Goal: Information Seeking & Learning: Find specific fact

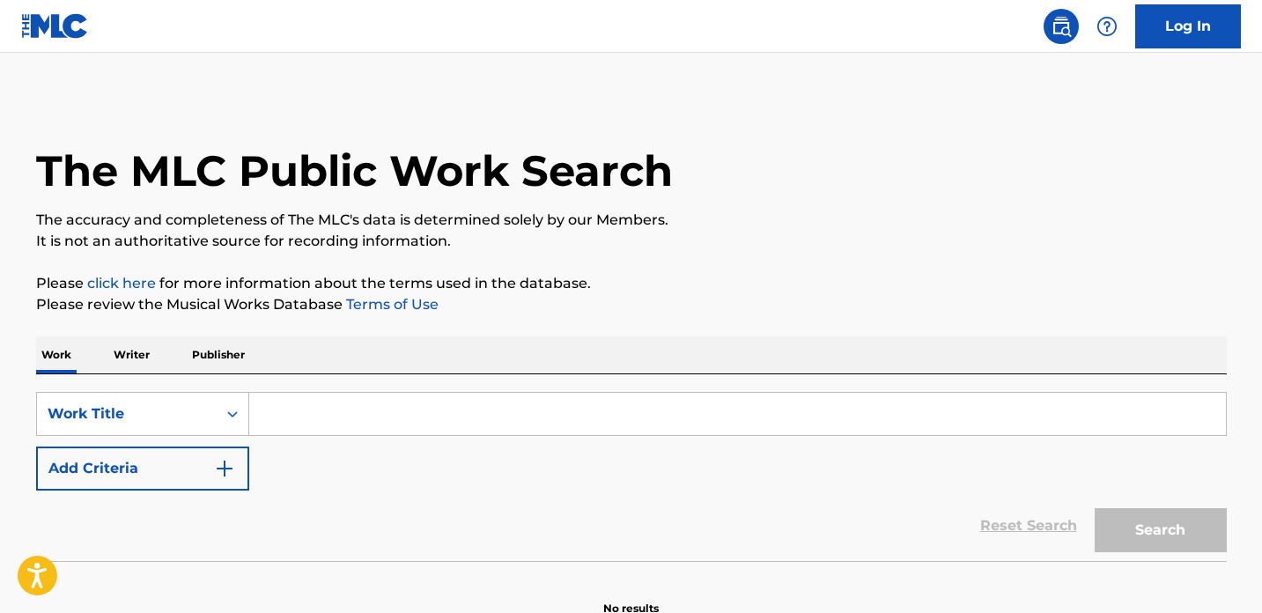
click at [759, 424] on input "Search Form" at bounding box center [737, 414] width 977 height 42
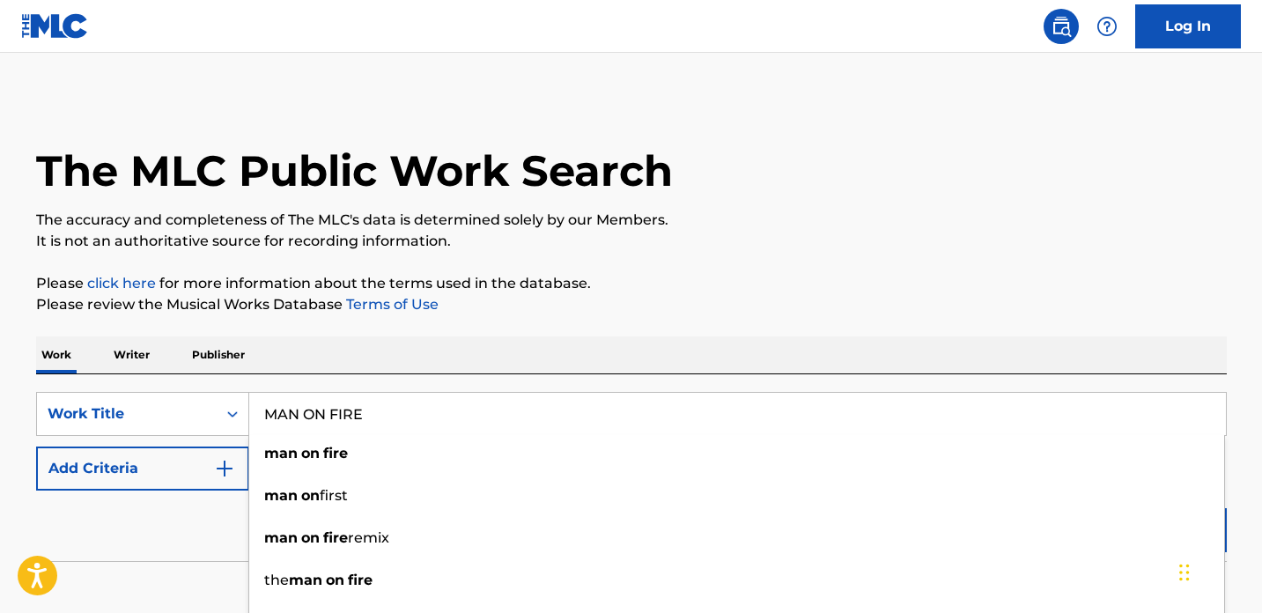
type input "MAN ON FIRE"
click at [186, 474] on button "Add Criteria" at bounding box center [142, 468] width 213 height 44
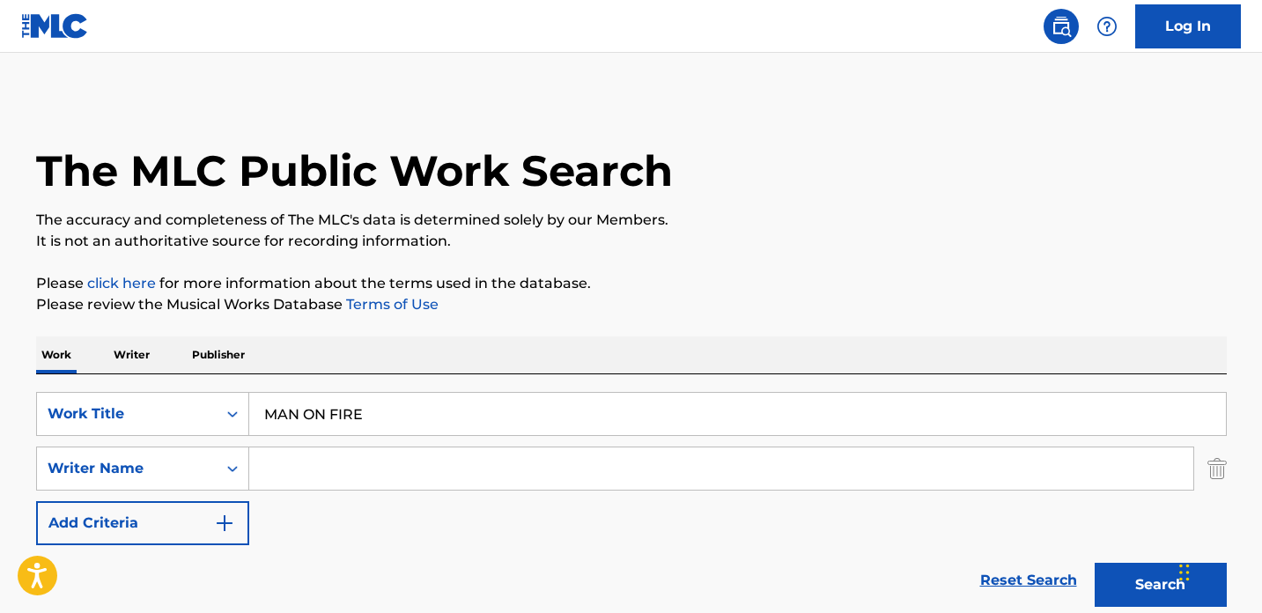
click at [302, 477] on input "Search Form" at bounding box center [721, 468] width 944 height 42
type input "[PERSON_NAME]"
click at [1095, 563] on button "Search" at bounding box center [1161, 585] width 132 height 44
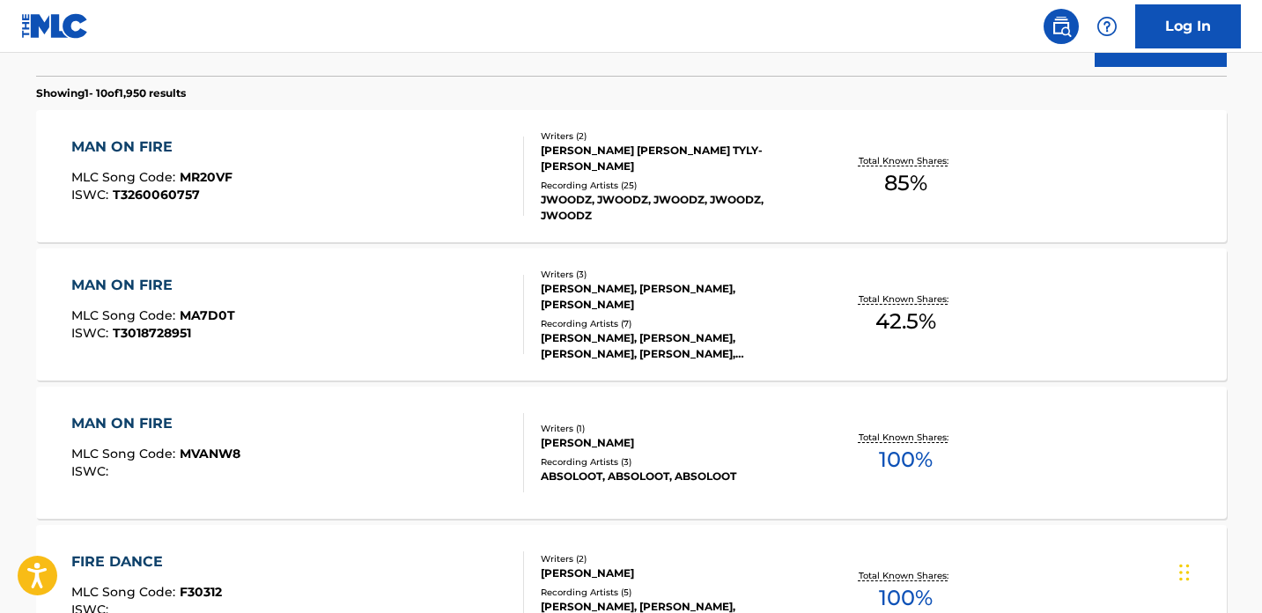
scroll to position [544, 0]
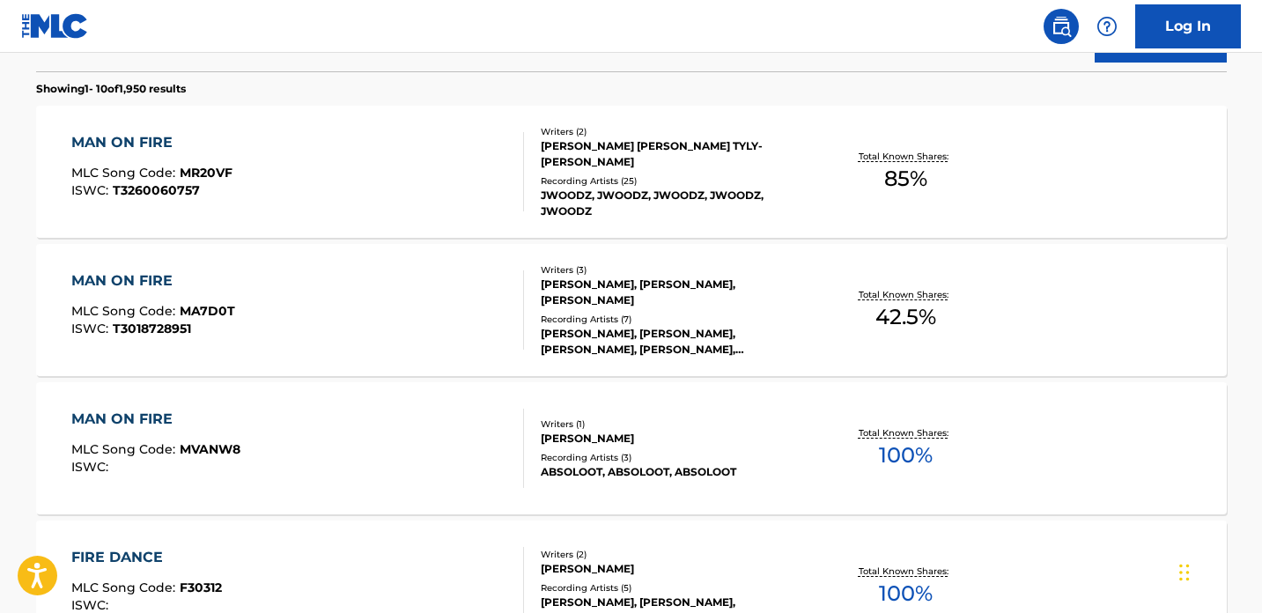
click at [794, 296] on div "[PERSON_NAME], [PERSON_NAME], [PERSON_NAME]" at bounding box center [674, 293] width 266 height 32
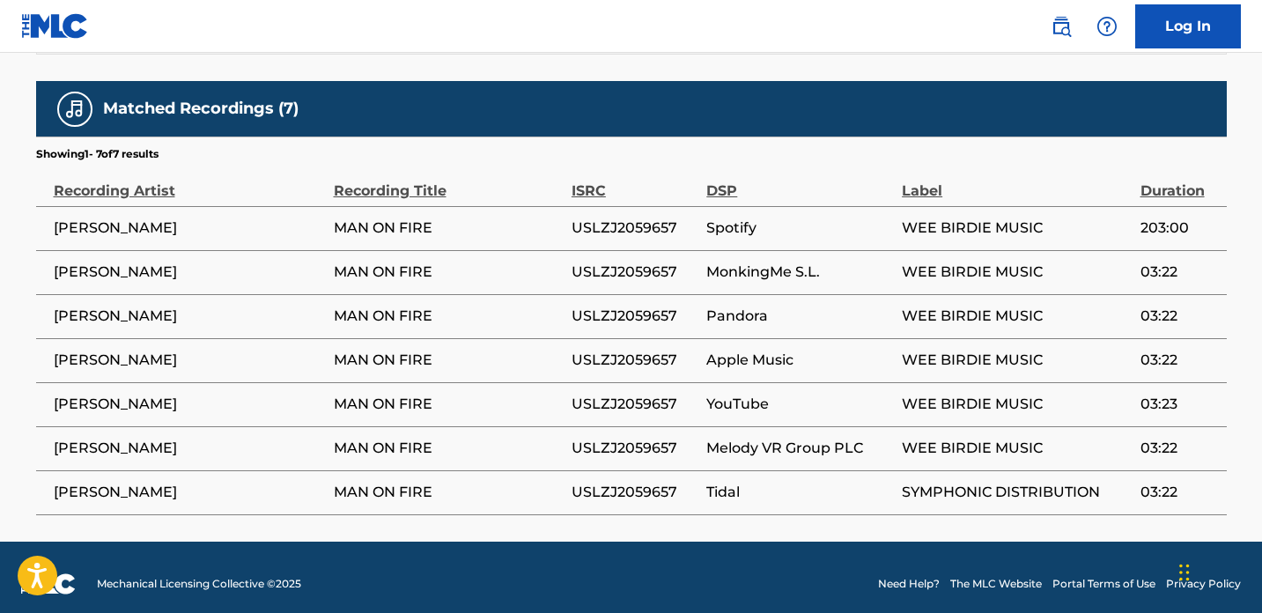
scroll to position [1168, 0]
